Goal: Download file/media

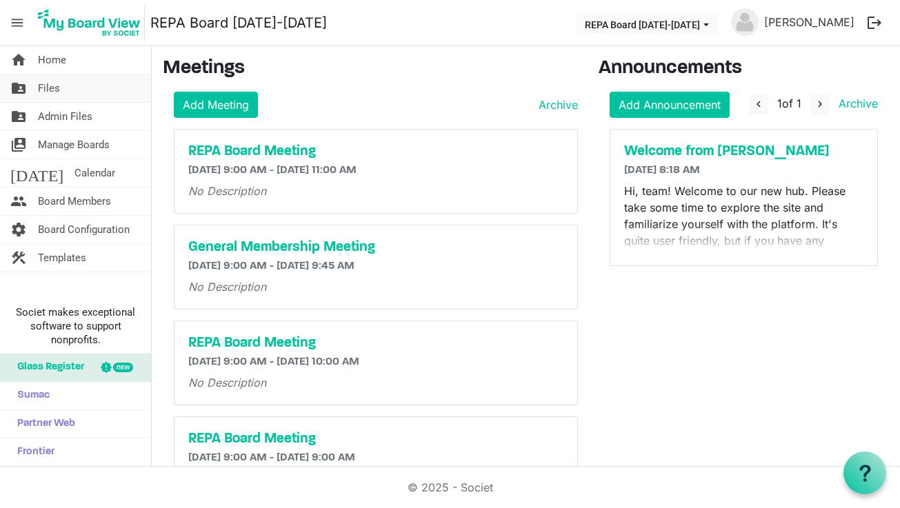
click at [58, 96] on span "Files" at bounding box center [49, 88] width 22 height 28
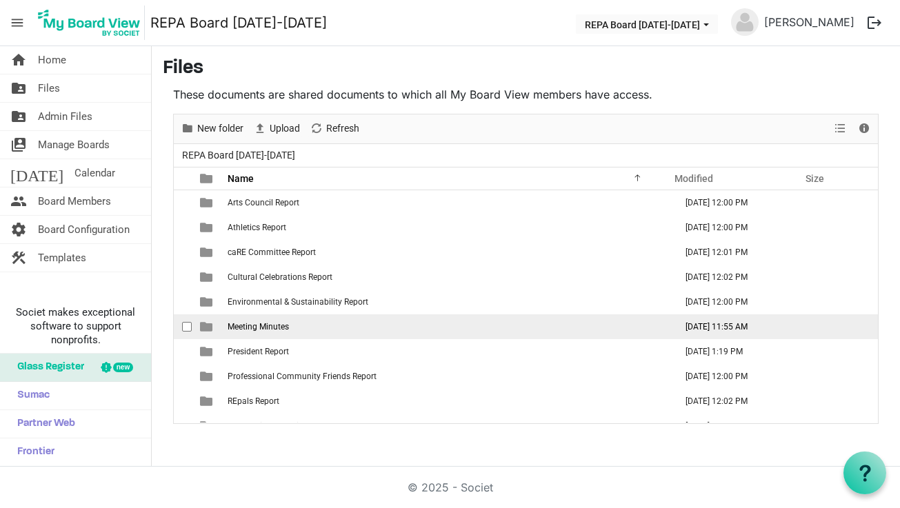
click at [274, 332] on td "Meeting Minutes" at bounding box center [447, 326] width 448 height 25
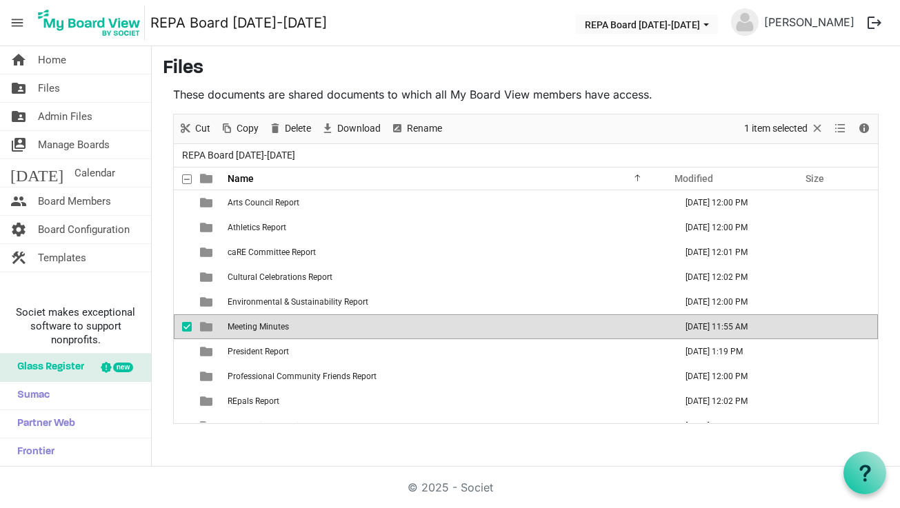
click at [274, 332] on td "Meeting Minutes" at bounding box center [447, 326] width 448 height 25
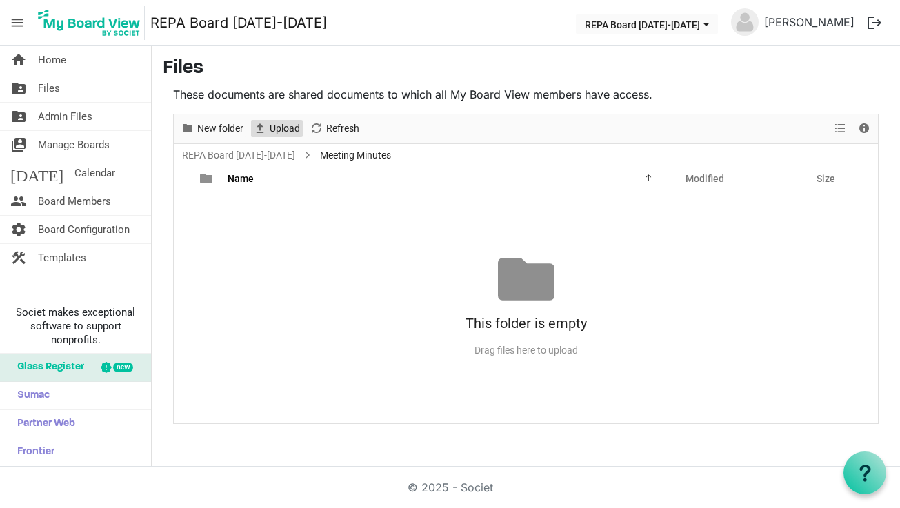
click at [278, 127] on span "Upload" at bounding box center [284, 128] width 33 height 17
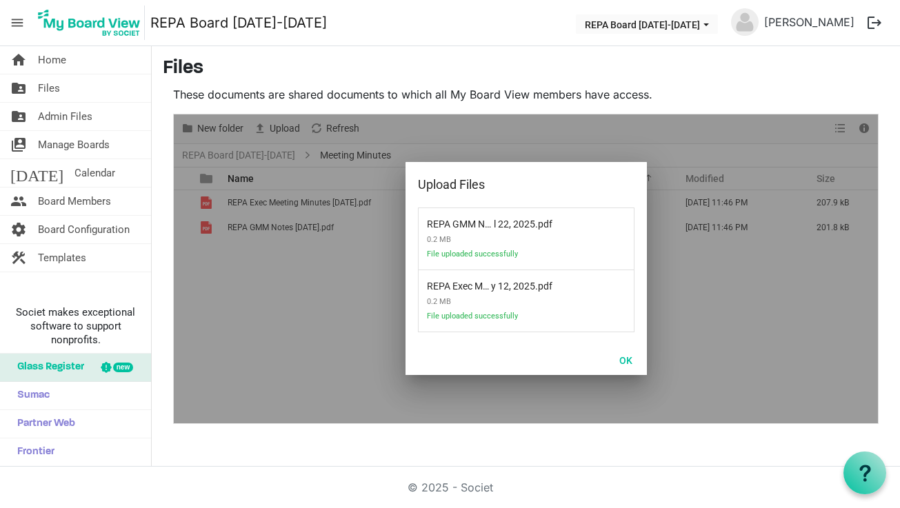
click at [626, 357] on button "OK" at bounding box center [625, 359] width 31 height 19
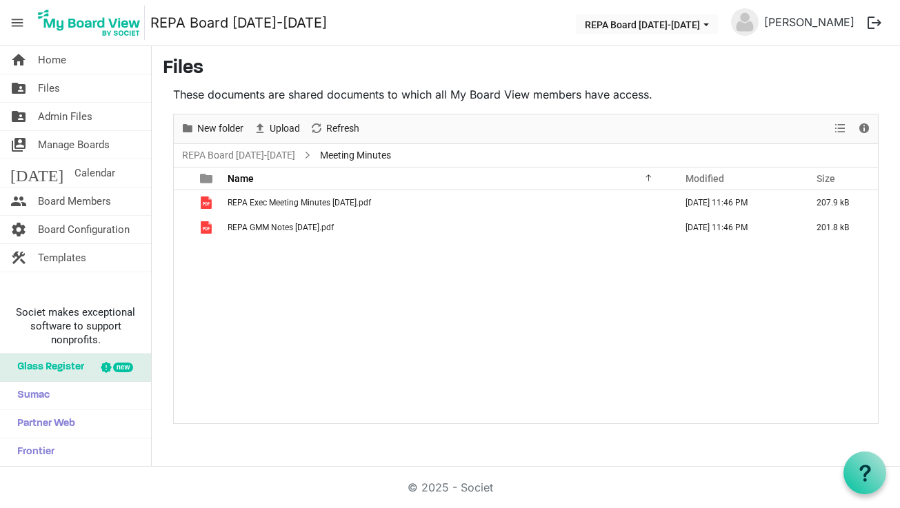
click at [791, 415] on div "REPA Exec Meeting Minutes May 12, 2025.pdf August 19, 2025 11:46 PM 207.9 kB RE…" at bounding box center [526, 306] width 704 height 232
